Goal: Information Seeking & Learning: Learn about a topic

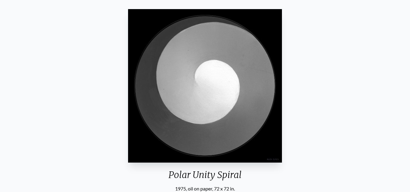
scroll to position [36, 0]
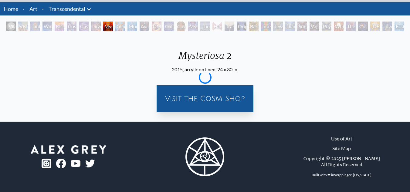
scroll to position [17, 0]
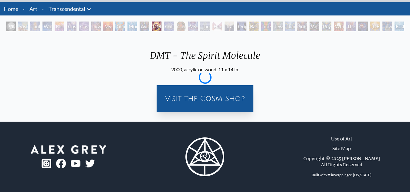
scroll to position [36, 0]
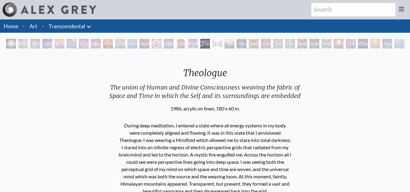
click at [32, 26] on link "Art" at bounding box center [33, 26] width 8 height 8
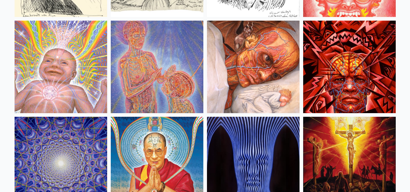
scroll to position [5209, 0]
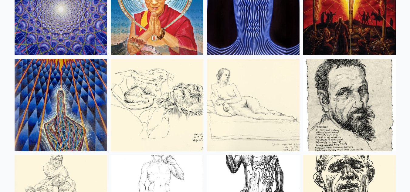
click at [275, 19] on img at bounding box center [253, 9] width 92 height 92
